Goal: Navigation & Orientation: Understand site structure

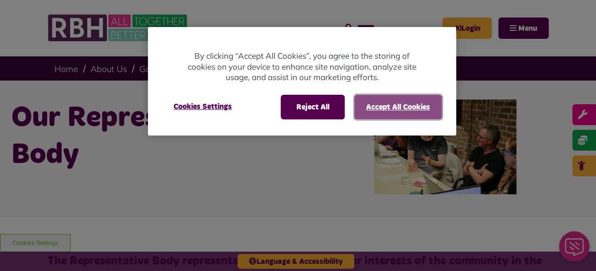
click at [376, 103] on button "Accept All Cookies" at bounding box center [398, 107] width 88 height 25
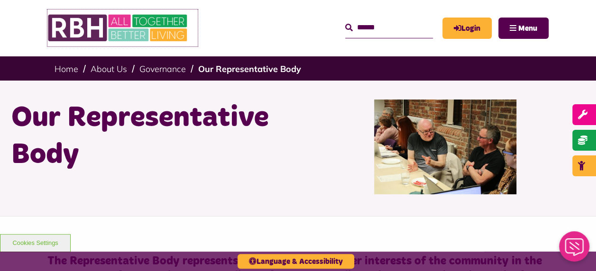
click at [94, 21] on img at bounding box center [118, 27] width 142 height 37
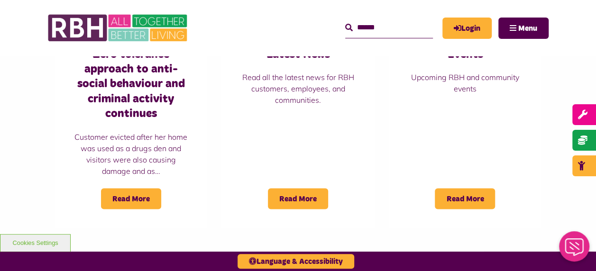
scroll to position [664, 0]
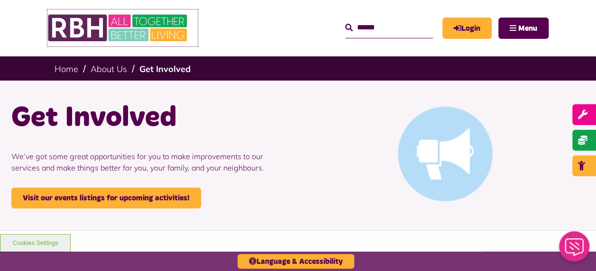
click at [113, 31] on img at bounding box center [118, 27] width 142 height 37
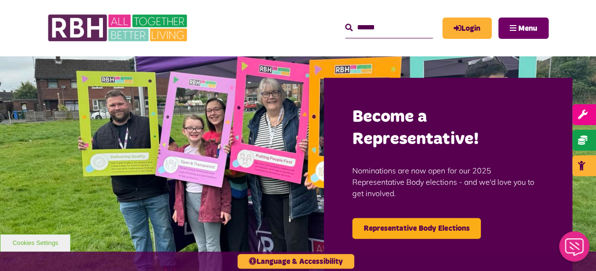
click at [508, 26] on button "Menu" at bounding box center [523, 28] width 50 height 21
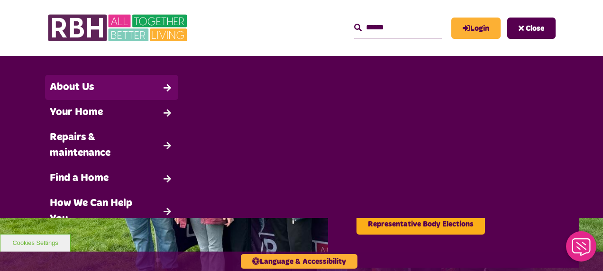
click at [111, 87] on link "About Us" at bounding box center [111, 87] width 133 height 25
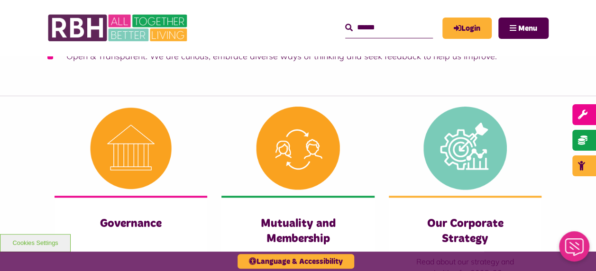
scroll to position [522, 0]
